Goal: Information Seeking & Learning: Find specific fact

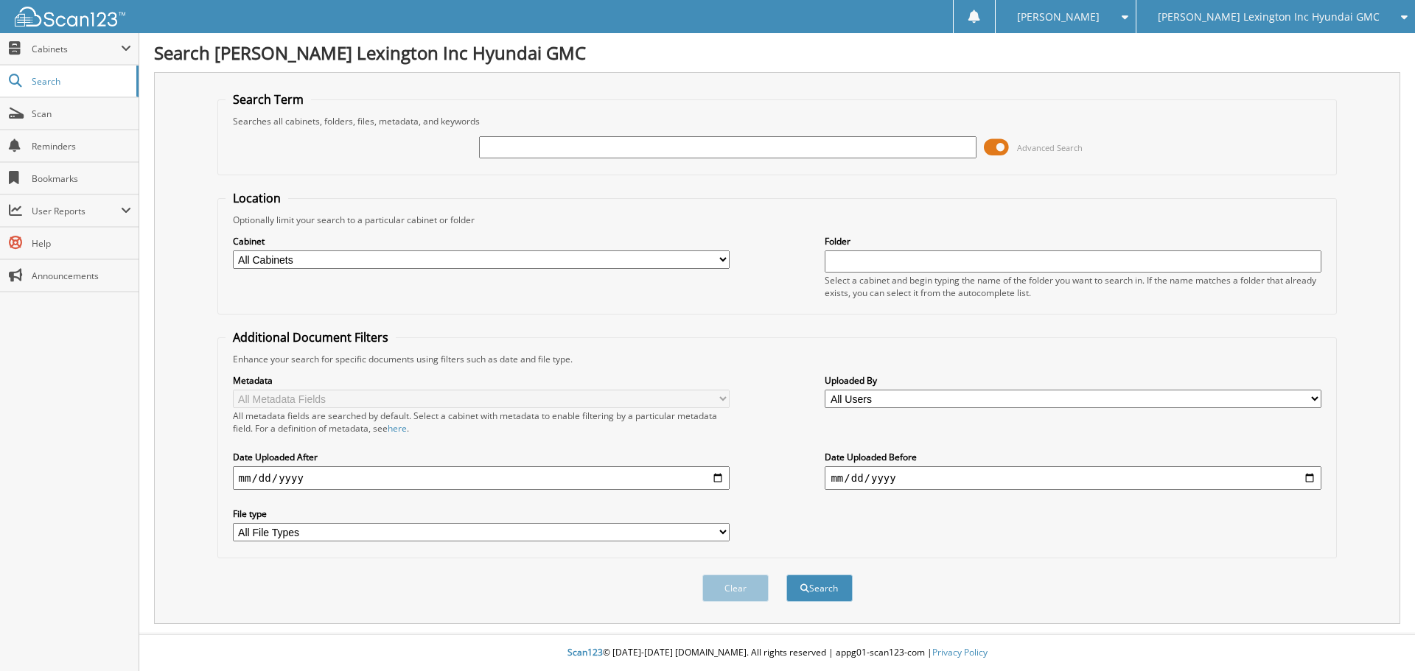
click at [993, 151] on span at bounding box center [996, 147] width 25 height 22
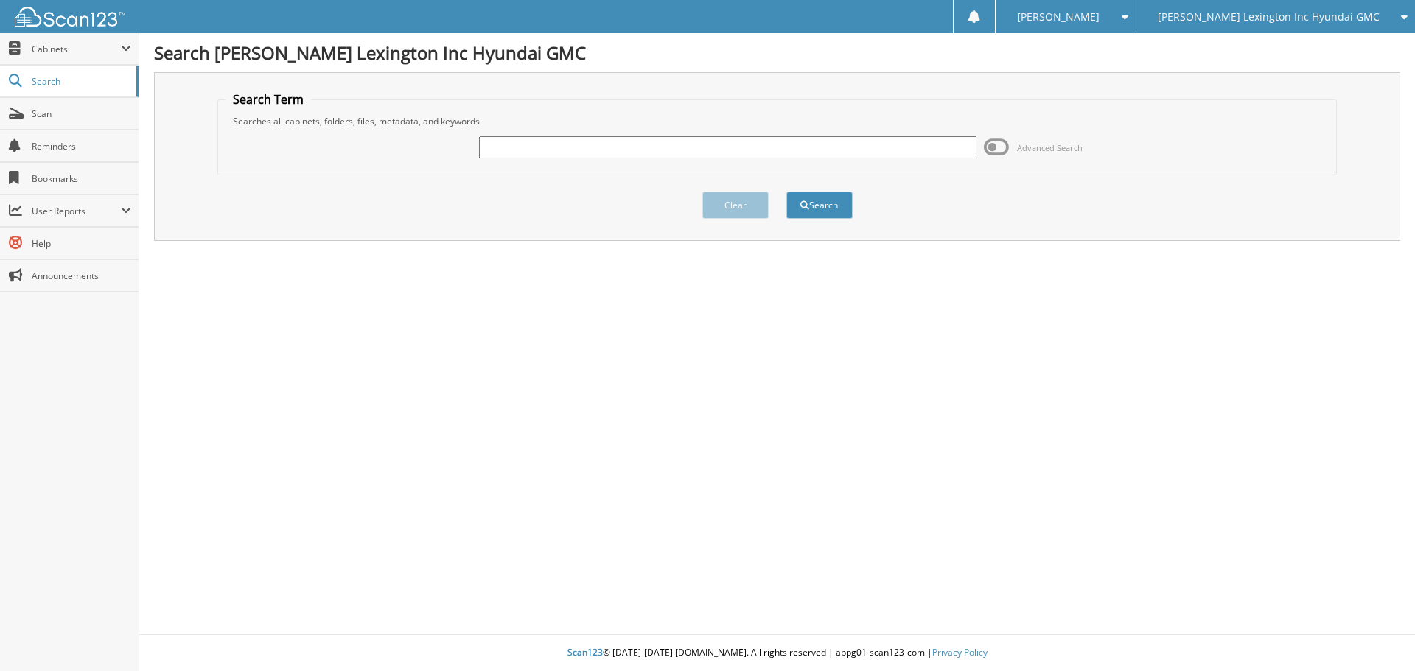
click at [751, 146] on input "text" at bounding box center [727, 147] width 497 height 22
type input "d"
type input "su292232"
click at [786, 192] on button "Search" at bounding box center [819, 205] width 66 height 27
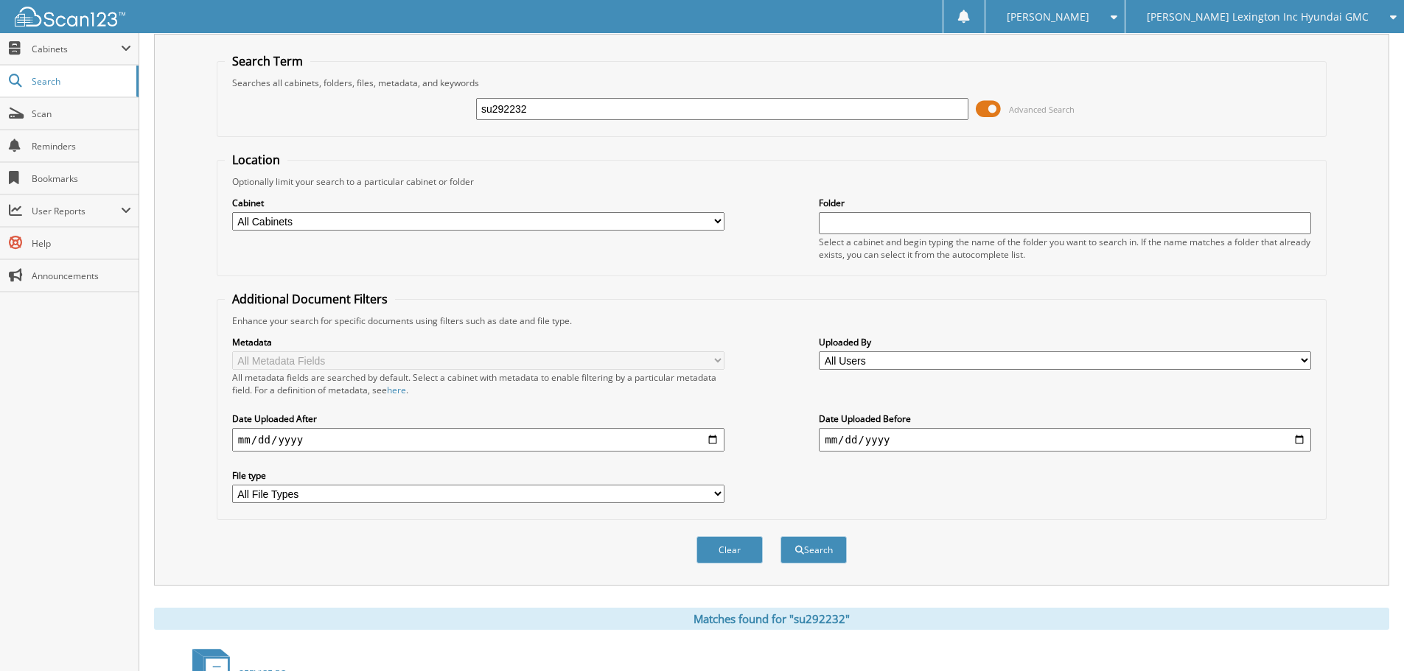
scroll to position [36, 0]
